Goal: Check status

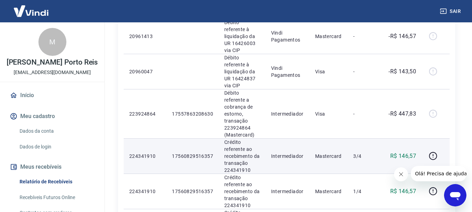
scroll to position [559, 0]
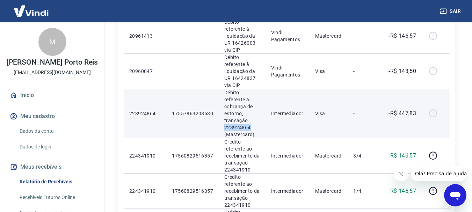
drag, startPoint x: 251, startPoint y: 82, endPoint x: 224, endPoint y: 80, distance: 27.3
click at [224, 89] on p "Débito referente a cobrança de estorno, transação 223924864 (Mastercard)" at bounding box center [242, 113] width 36 height 49
copy p "223924864"
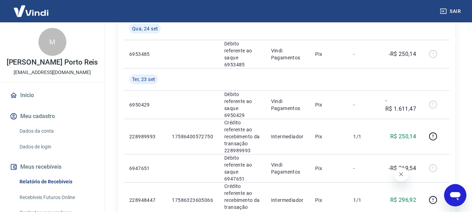
scroll to position [244, 0]
